Goal: Transaction & Acquisition: Purchase product/service

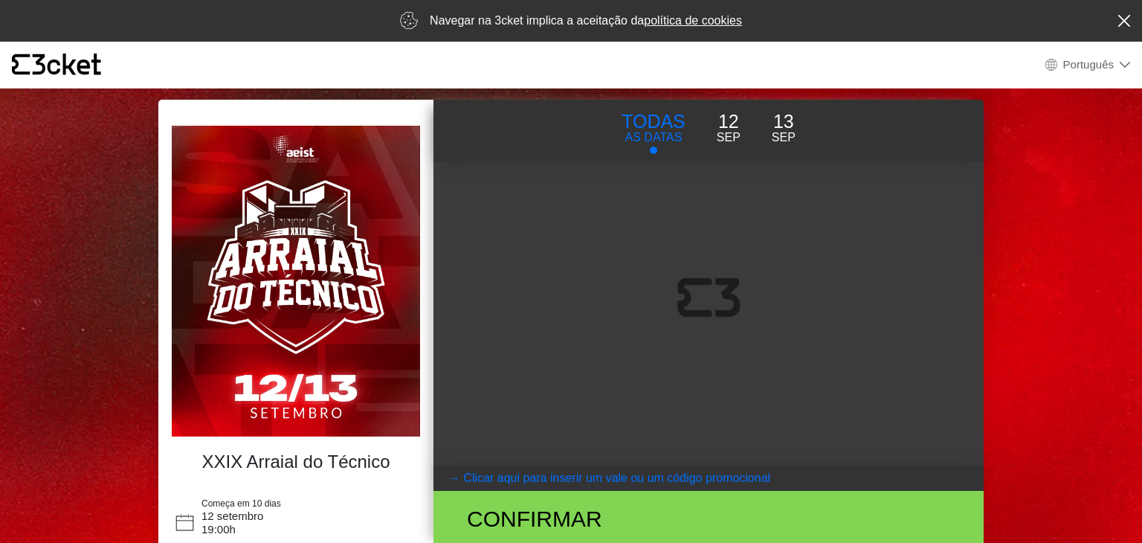
select select "pt_PT"
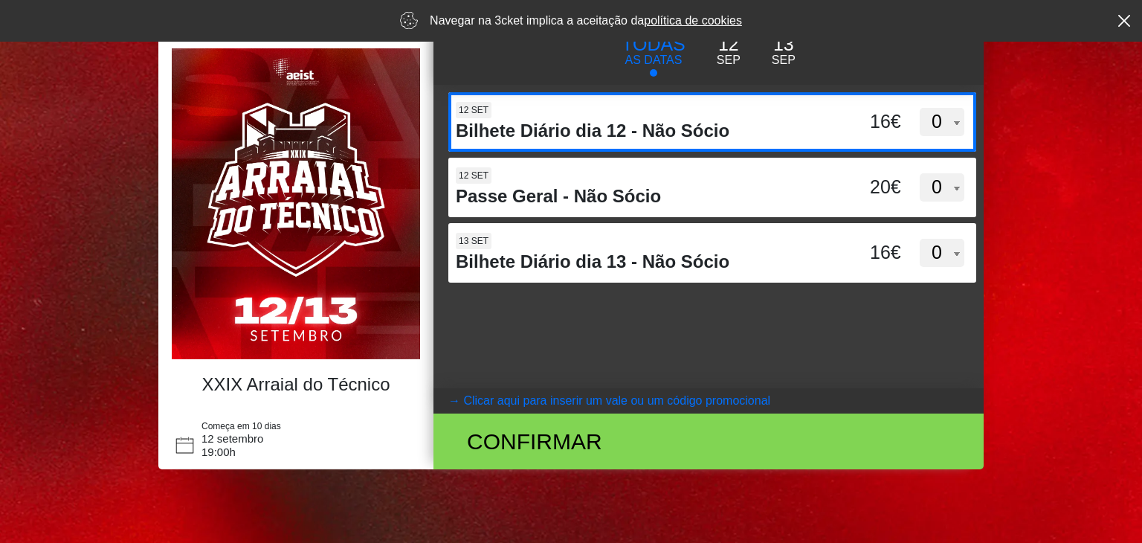
click at [942, 120] on select "0 1 2 3 4 5 6 7 8 9 10 11 12 13 14 15" at bounding box center [941, 122] width 45 height 28
click at [919, 108] on select "0 1 2 3 4 5 6 7 8 9 10 11 12 13 14 15" at bounding box center [941, 122] width 45 height 28
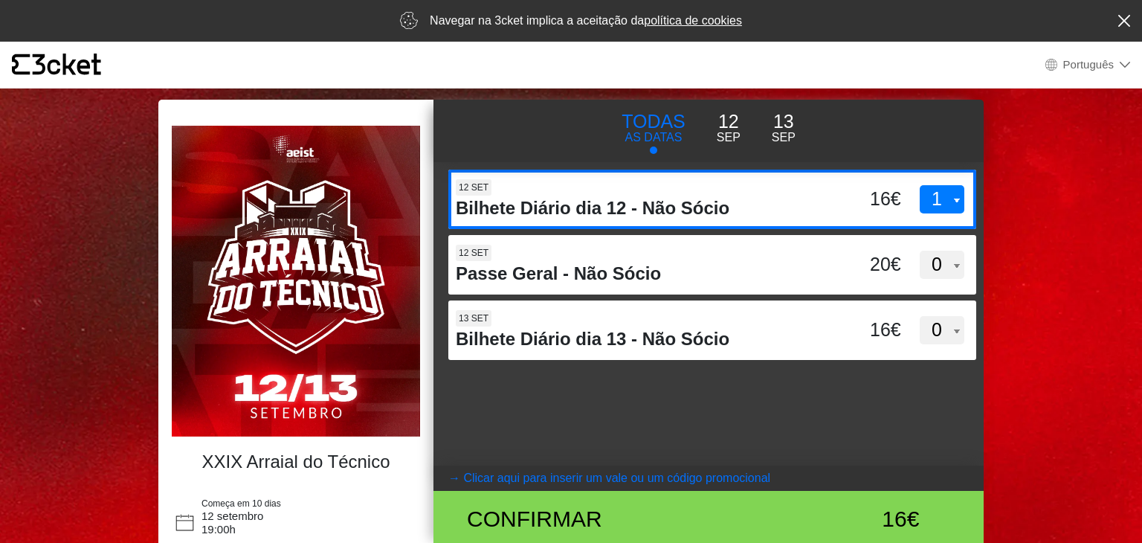
click at [948, 190] on select "0 1 2 3 4 5 6 7 8 9 10 11 12 13 14 15" at bounding box center [941, 199] width 45 height 28
select select "0"
click at [919, 185] on select "0 1 2 3 4 5 6 7 8 9 10 11 12 13 14 15" at bounding box center [941, 199] width 45 height 28
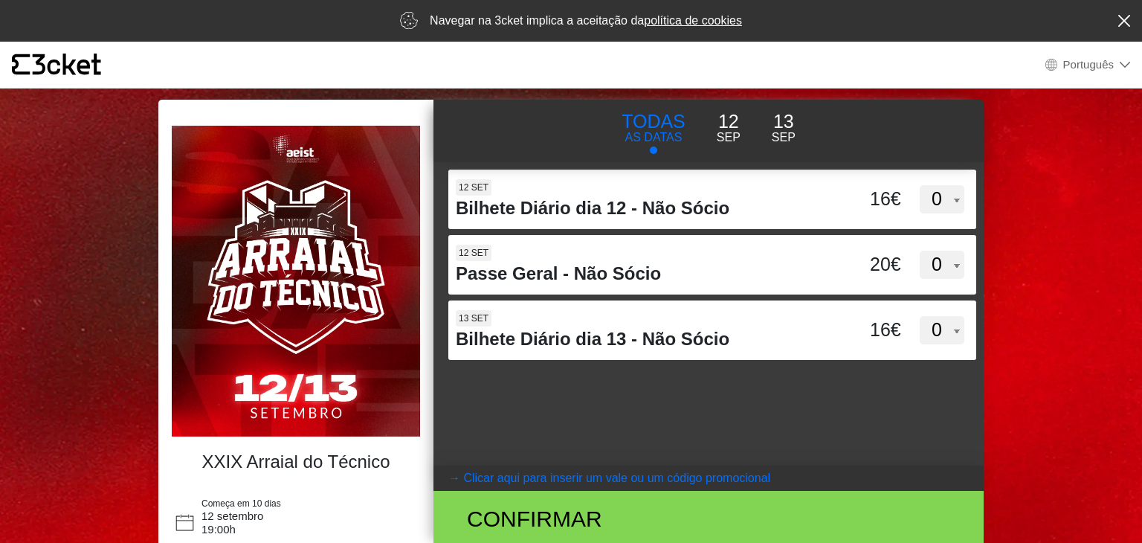
click at [716, 133] on p "Sep" at bounding box center [728, 138] width 24 height 18
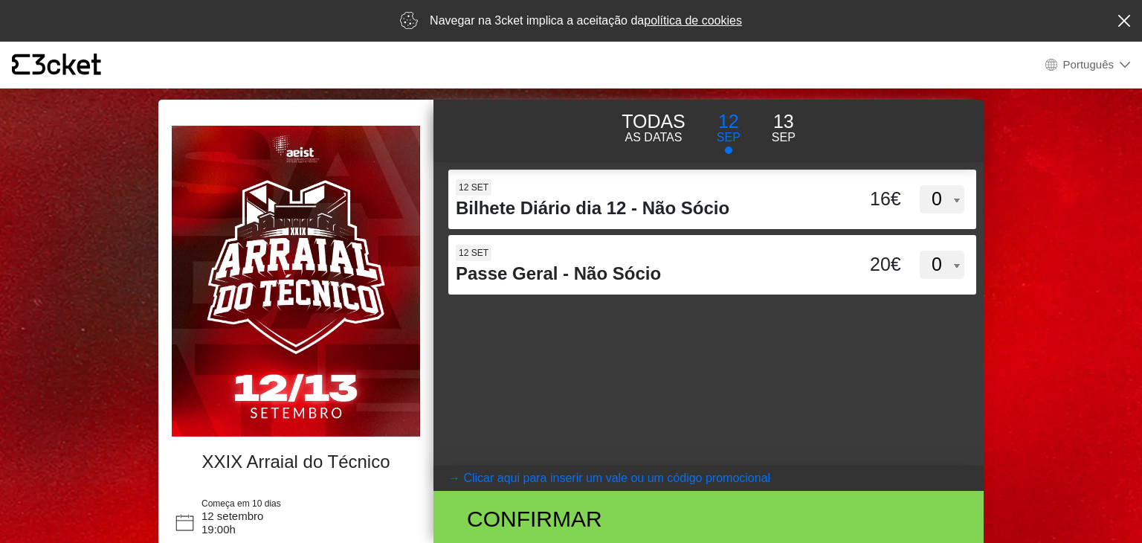
click at [786, 133] on p "Sep" at bounding box center [783, 138] width 24 height 18
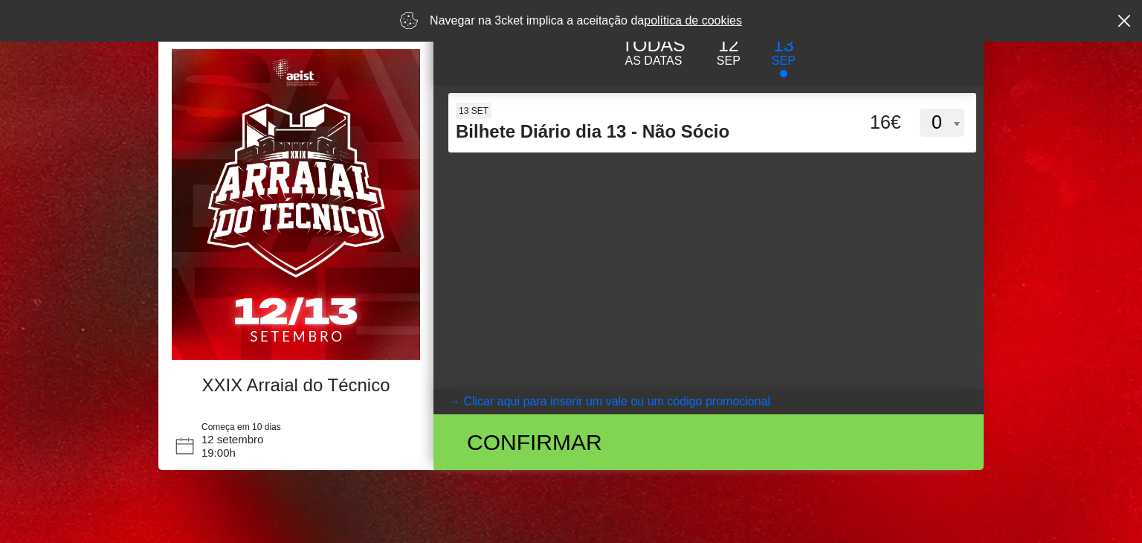
scroll to position [77, 0]
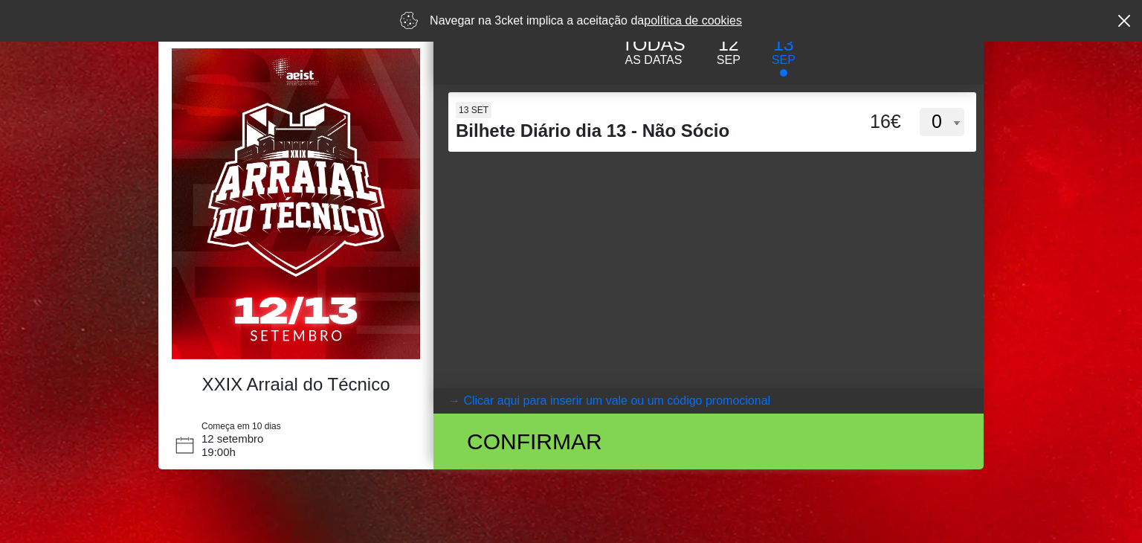
click at [342, 334] on img at bounding box center [296, 203] width 248 height 311
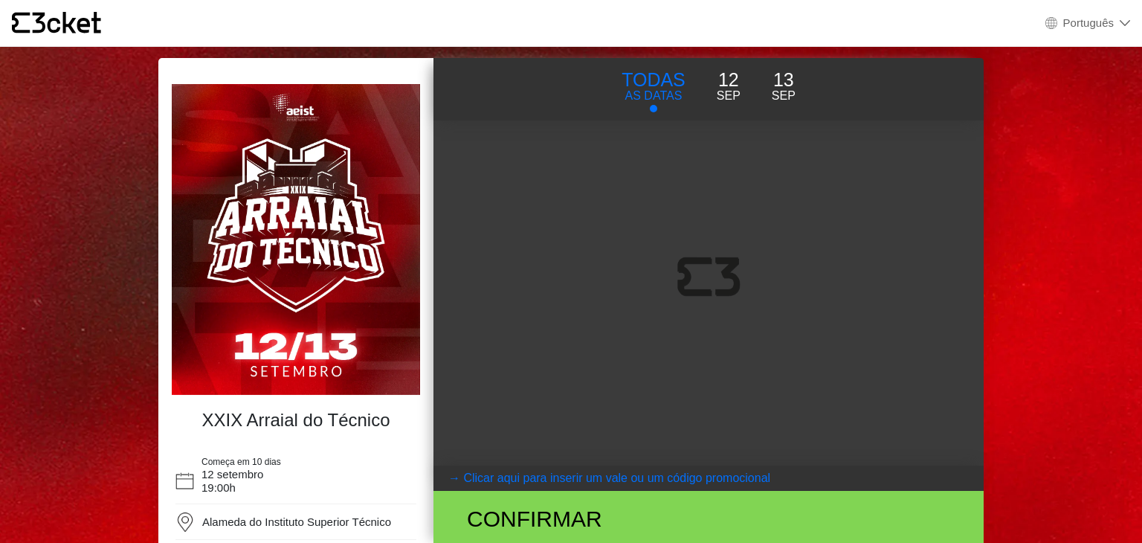
select select "pt_PT"
